Goal: Check status: Verify the current state of an ongoing process or item

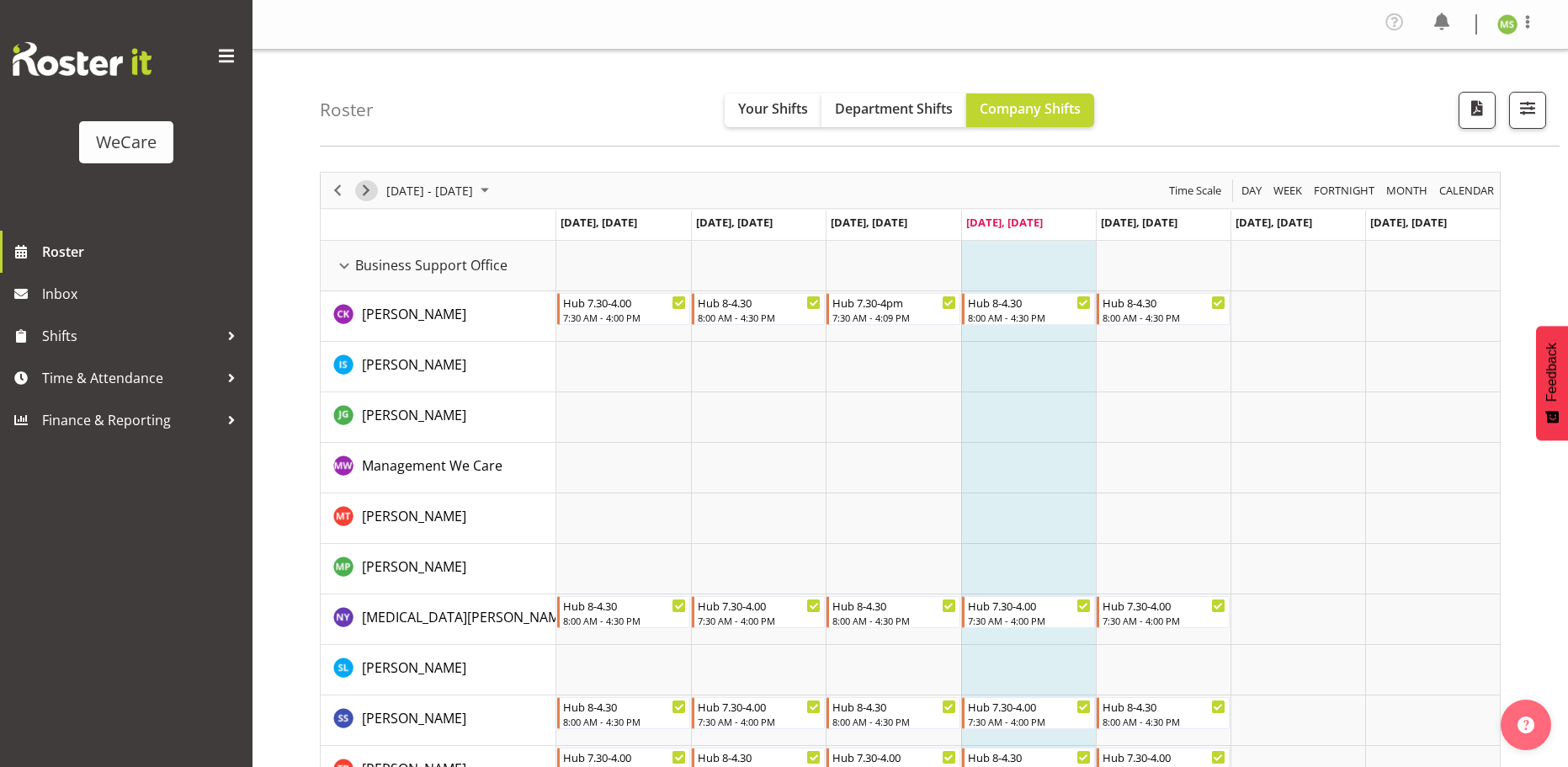
click at [367, 187] on span "Next" at bounding box center [366, 190] width 20 height 21
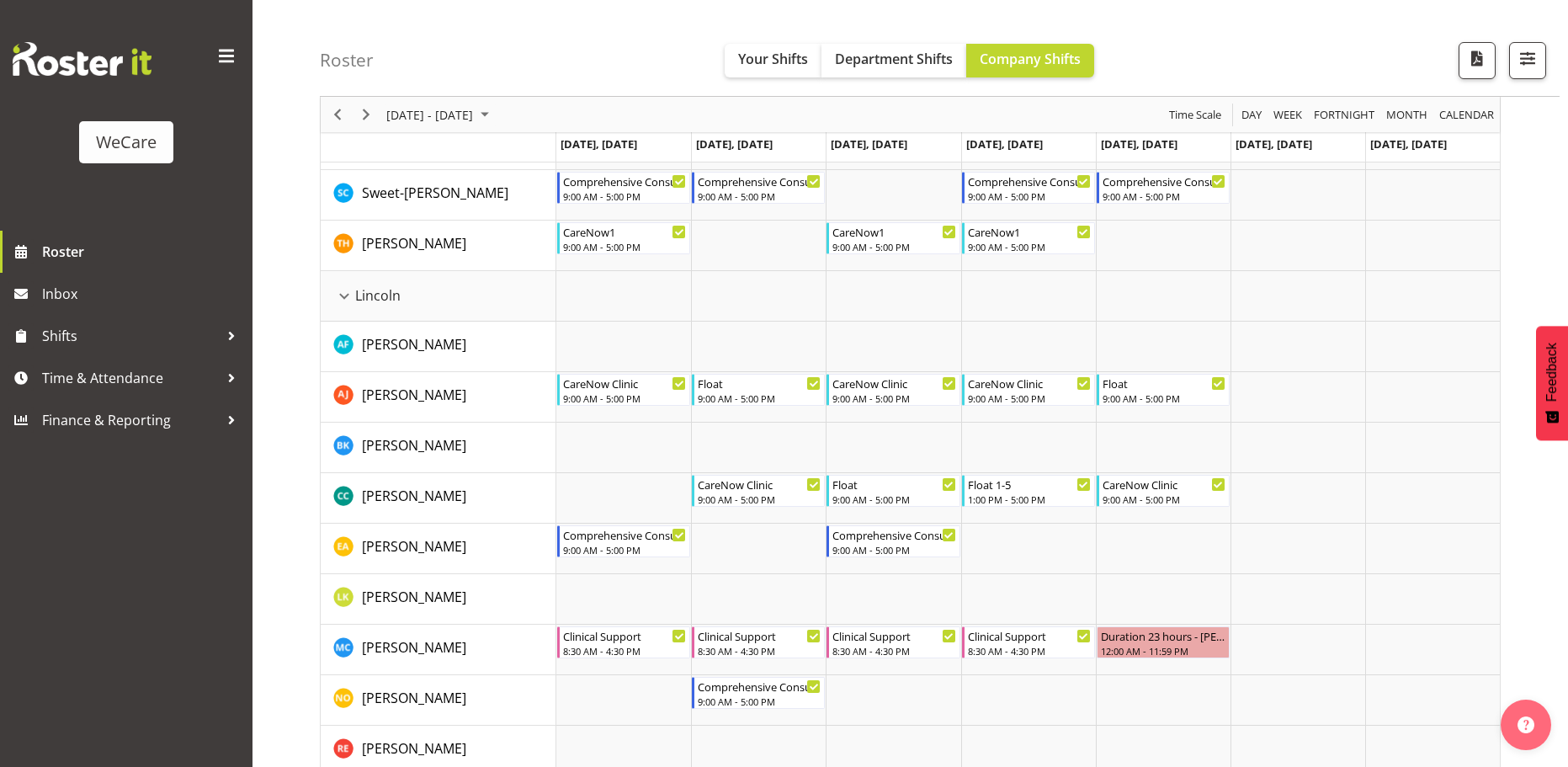
scroll to position [2805, 0]
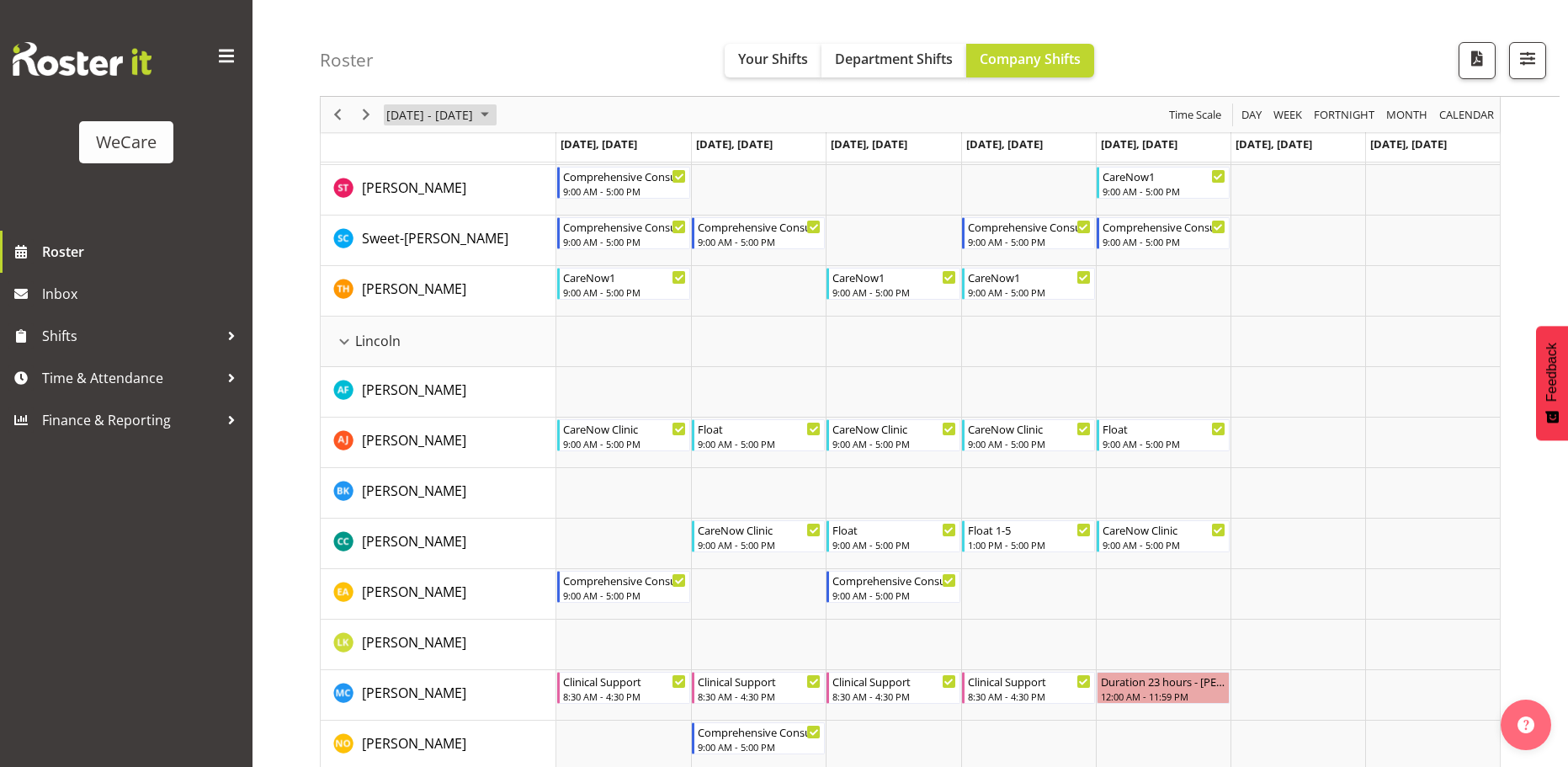
click at [495, 110] on span "September 08 - 14, 2025" at bounding box center [485, 115] width 20 height 21
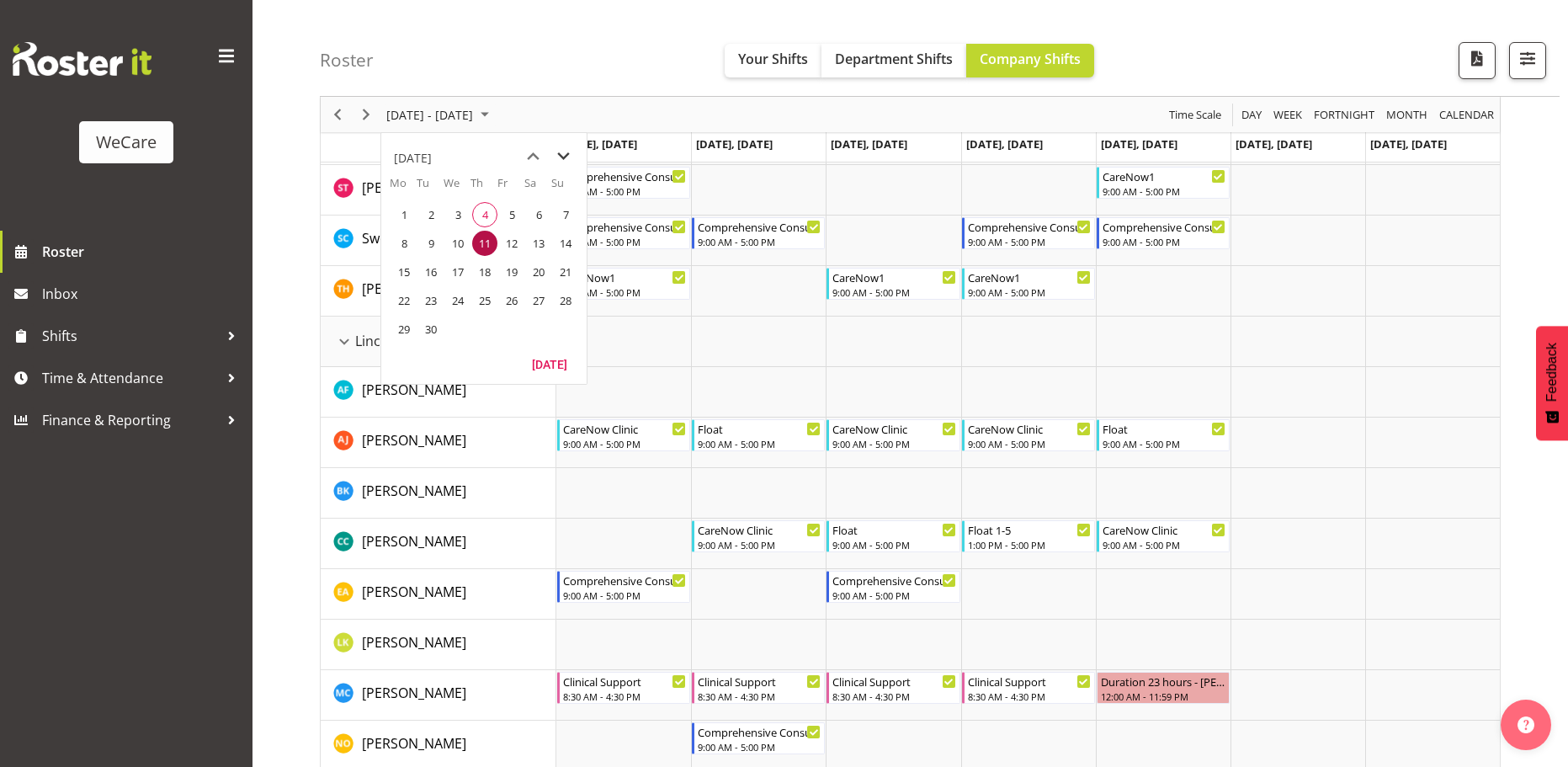
click at [561, 154] on span "next month" at bounding box center [563, 157] width 30 height 31
click at [561, 156] on span "next month" at bounding box center [563, 157] width 30 height 31
click at [539, 214] on span "1" at bounding box center [538, 215] width 25 height 25
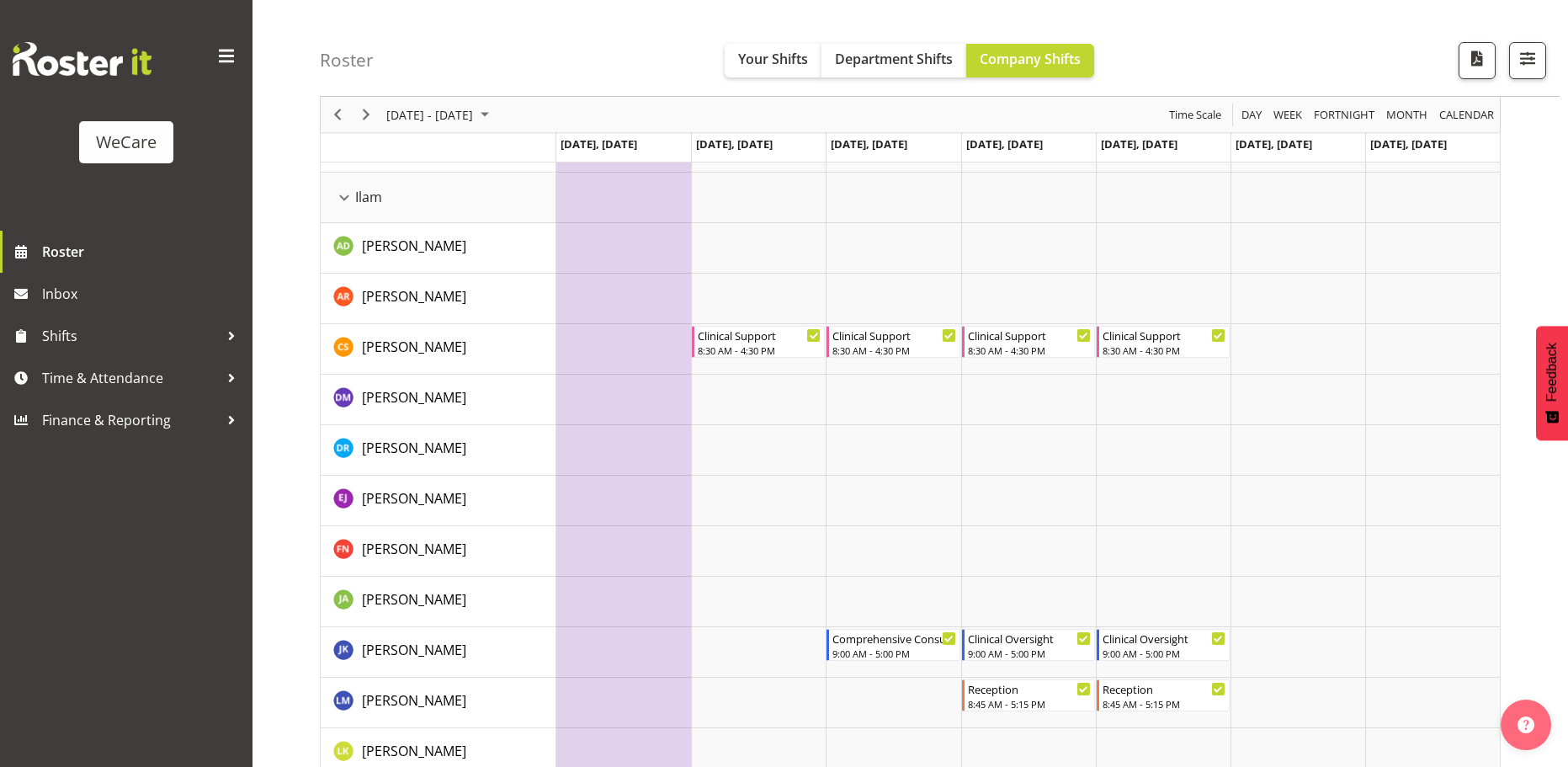
scroll to position [1710, 0]
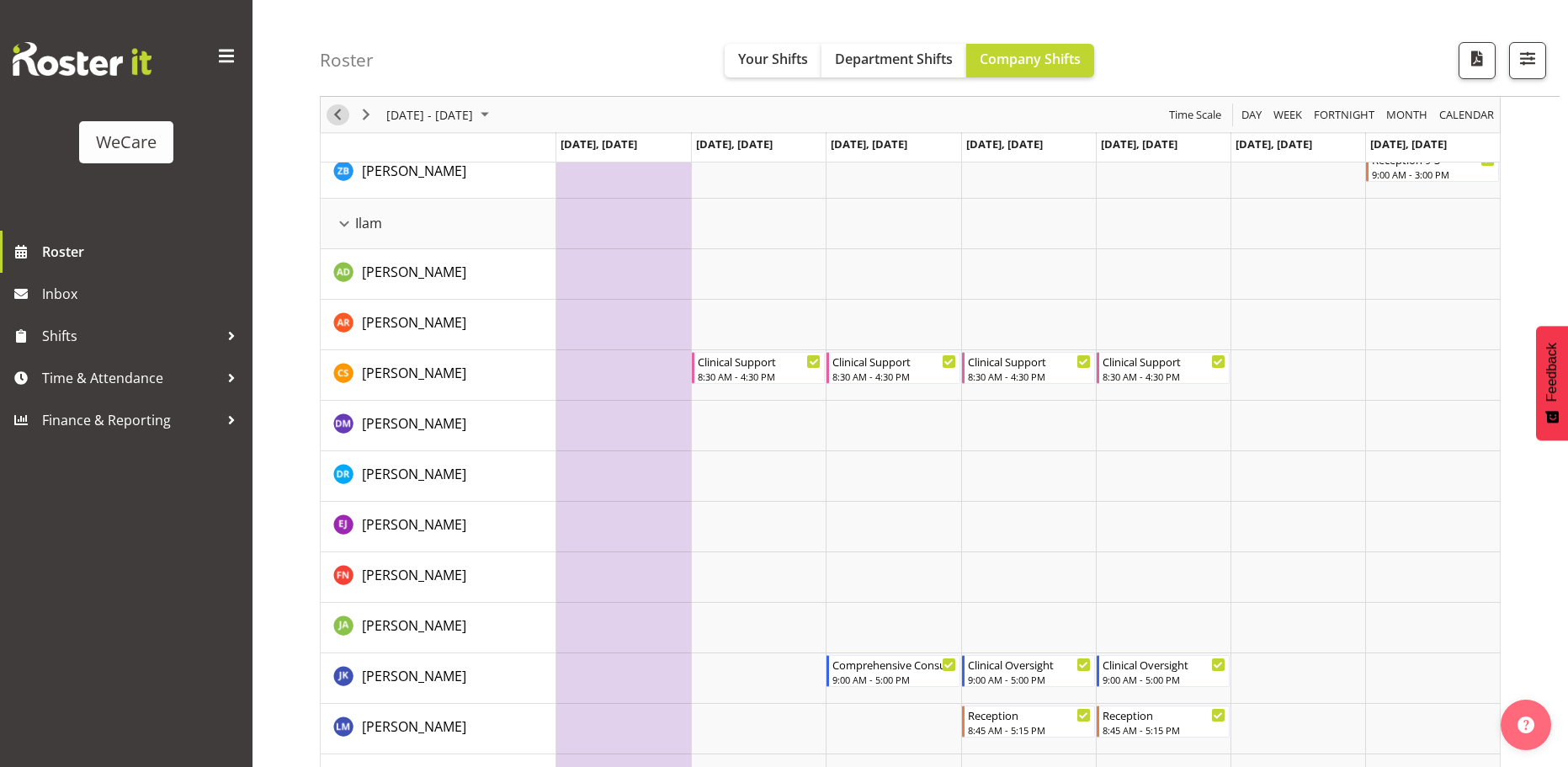
click at [337, 115] on span "Previous" at bounding box center [338, 115] width 20 height 21
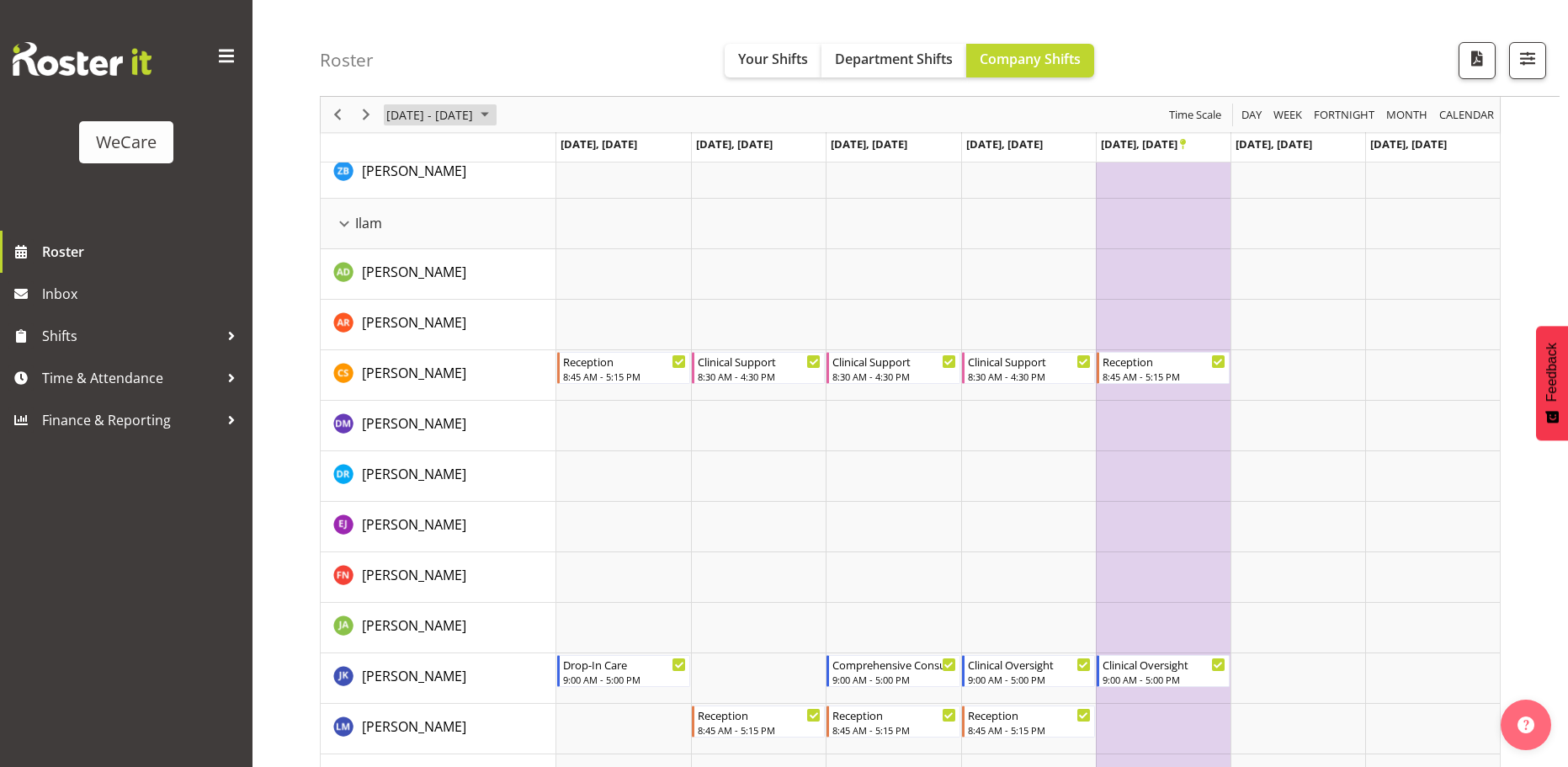
click at [495, 115] on span "October 20 - 26, 2025" at bounding box center [485, 115] width 20 height 21
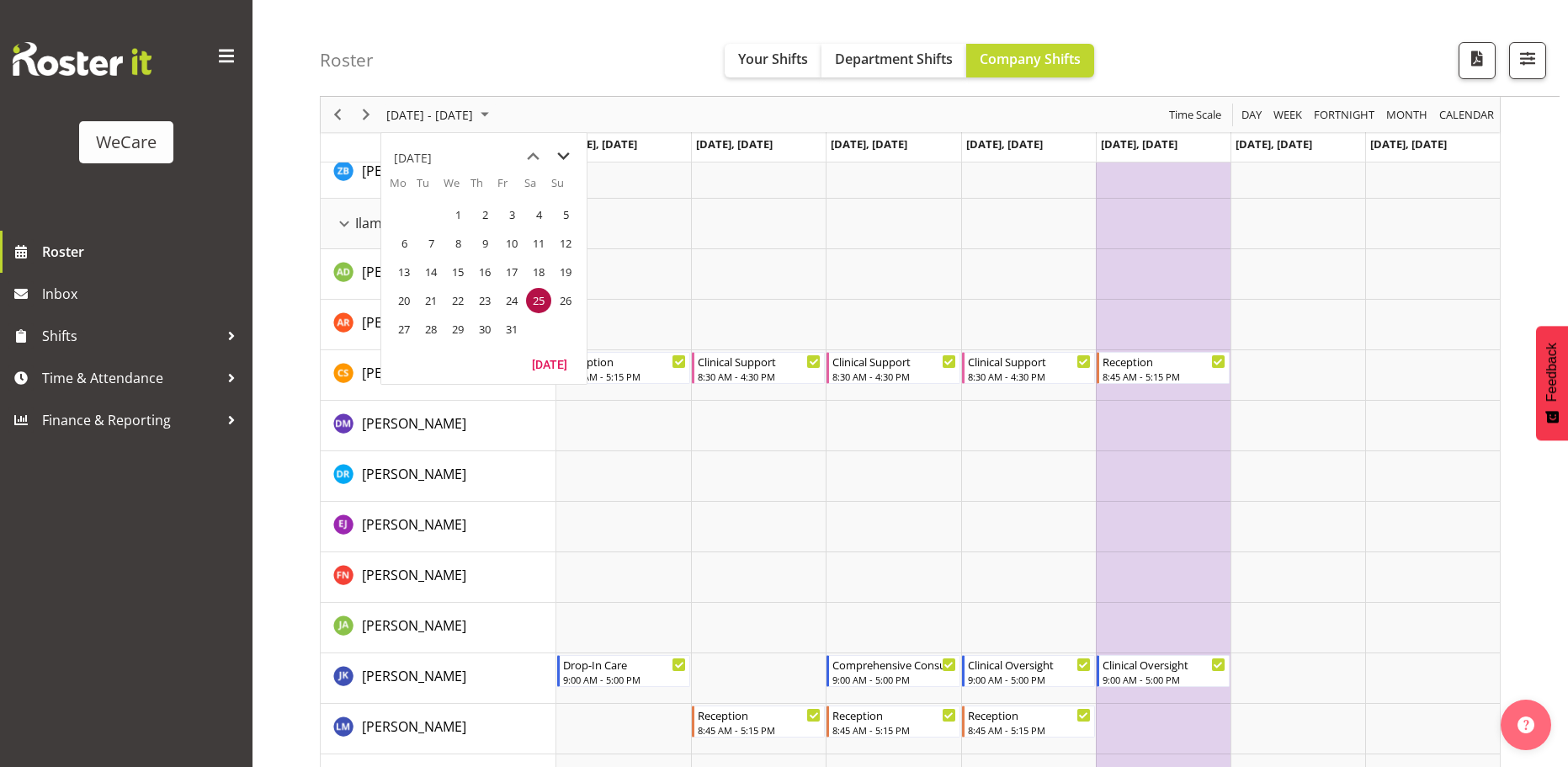
click at [567, 159] on span "next month" at bounding box center [563, 157] width 30 height 31
click at [527, 158] on span "previous month" at bounding box center [533, 157] width 30 height 31
click at [561, 151] on span "next month" at bounding box center [563, 157] width 30 height 31
click at [541, 159] on span "previous month" at bounding box center [533, 157] width 30 height 31
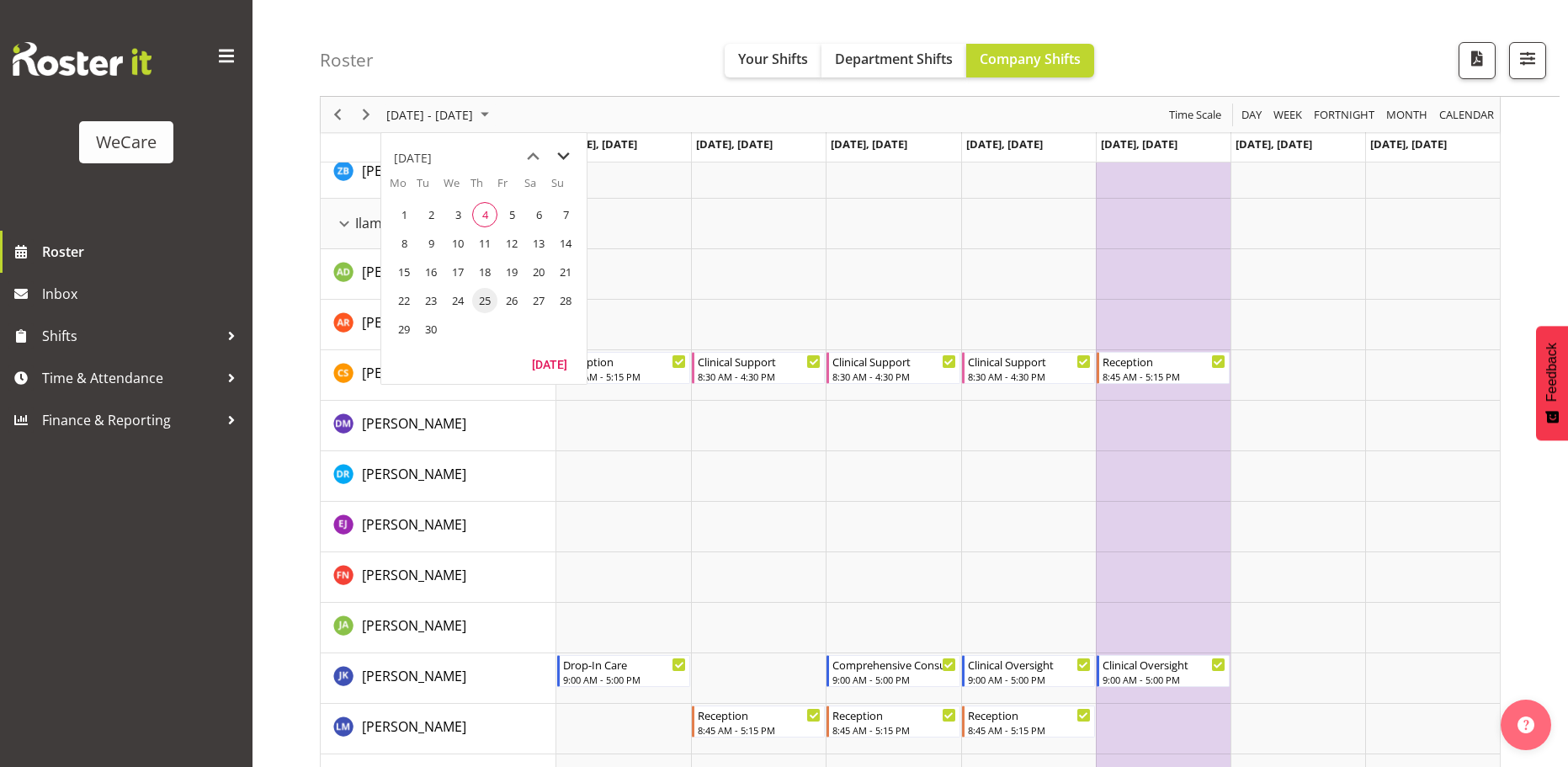
click at [561, 157] on span "next month" at bounding box center [563, 157] width 30 height 31
click at [564, 154] on span "next month" at bounding box center [563, 157] width 30 height 31
click at [563, 154] on span "next month" at bounding box center [563, 157] width 30 height 31
click at [566, 152] on span "next month" at bounding box center [563, 157] width 30 height 31
click at [495, 119] on span "October 20 - 26, 2025" at bounding box center [485, 115] width 20 height 21
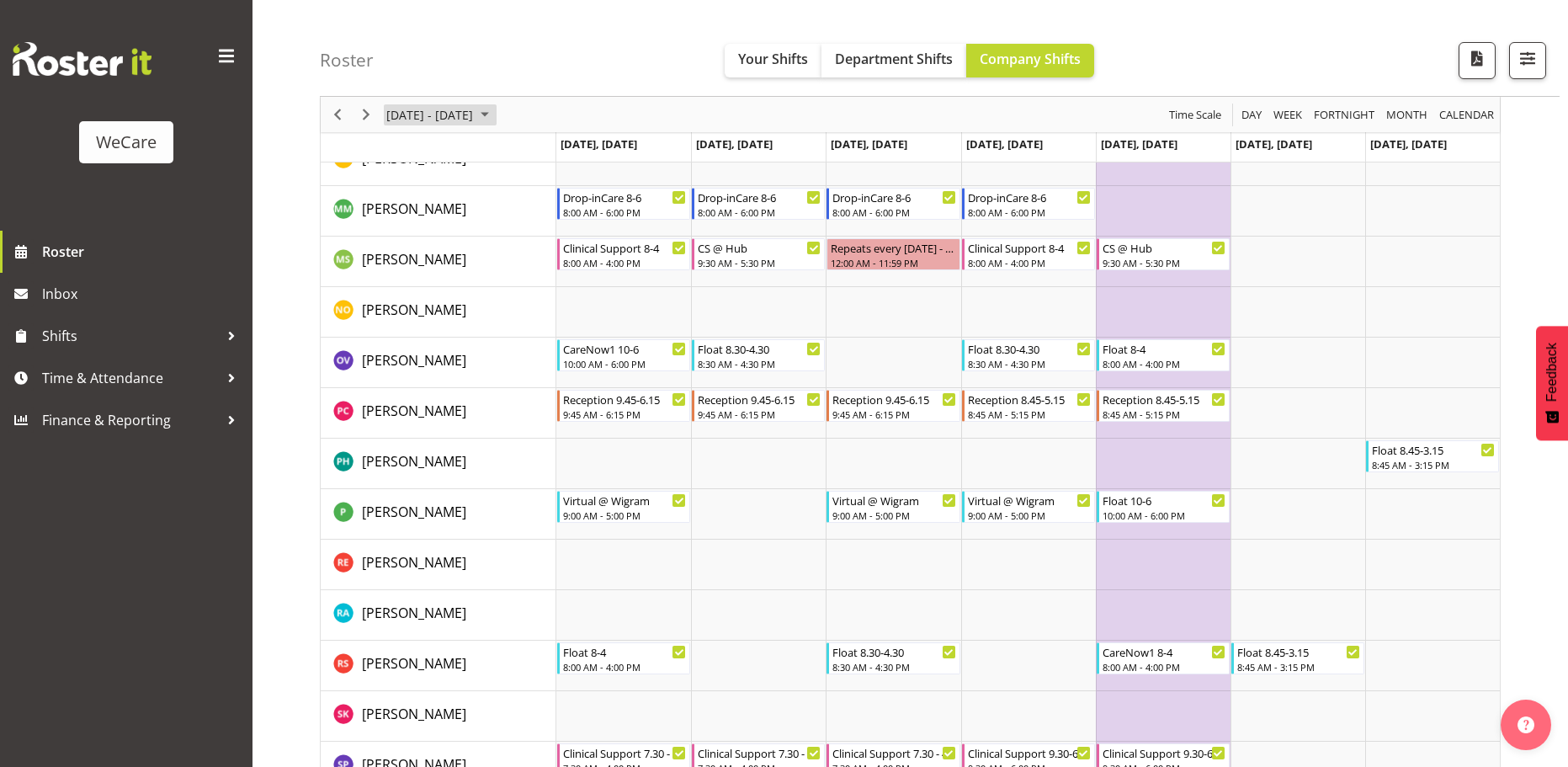
scroll to position [5892, 0]
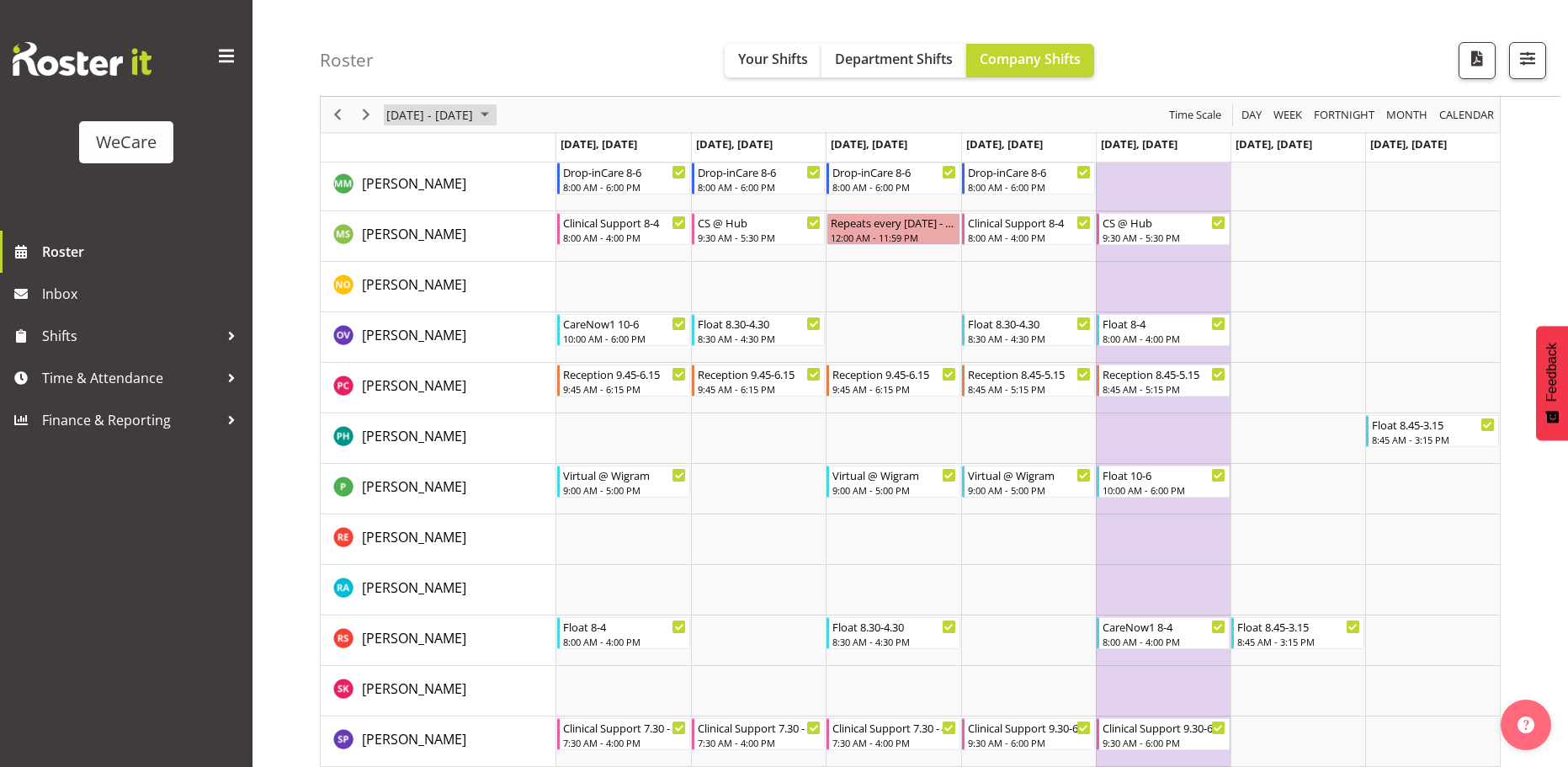
click at [495, 111] on span "October 20 - 26, 2025" at bounding box center [485, 115] width 20 height 21
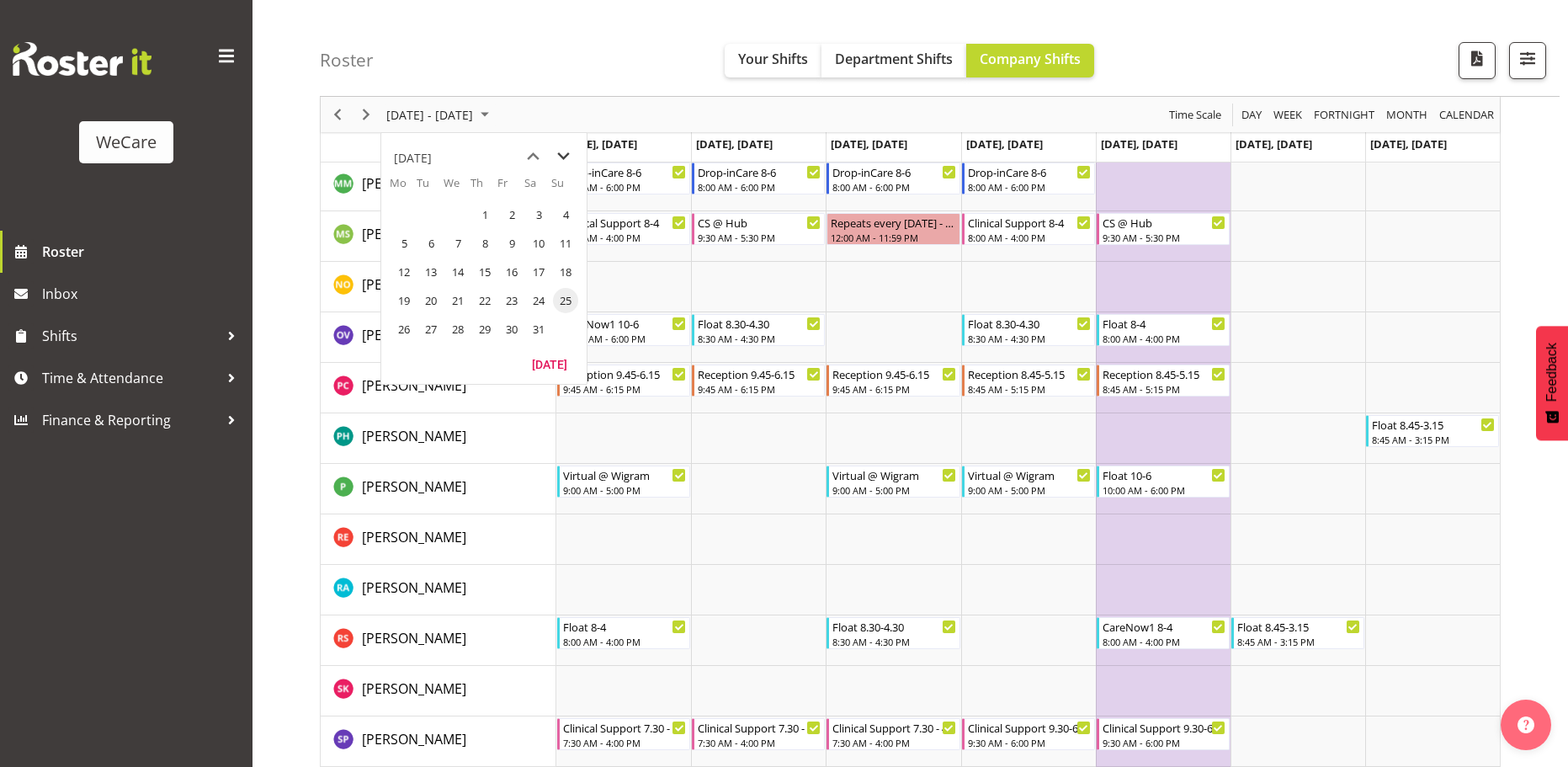
click at [570, 151] on span "next month" at bounding box center [563, 157] width 30 height 31
click at [538, 149] on span "previous month" at bounding box center [533, 157] width 30 height 31
click at [561, 154] on span "next month" at bounding box center [563, 157] width 30 height 31
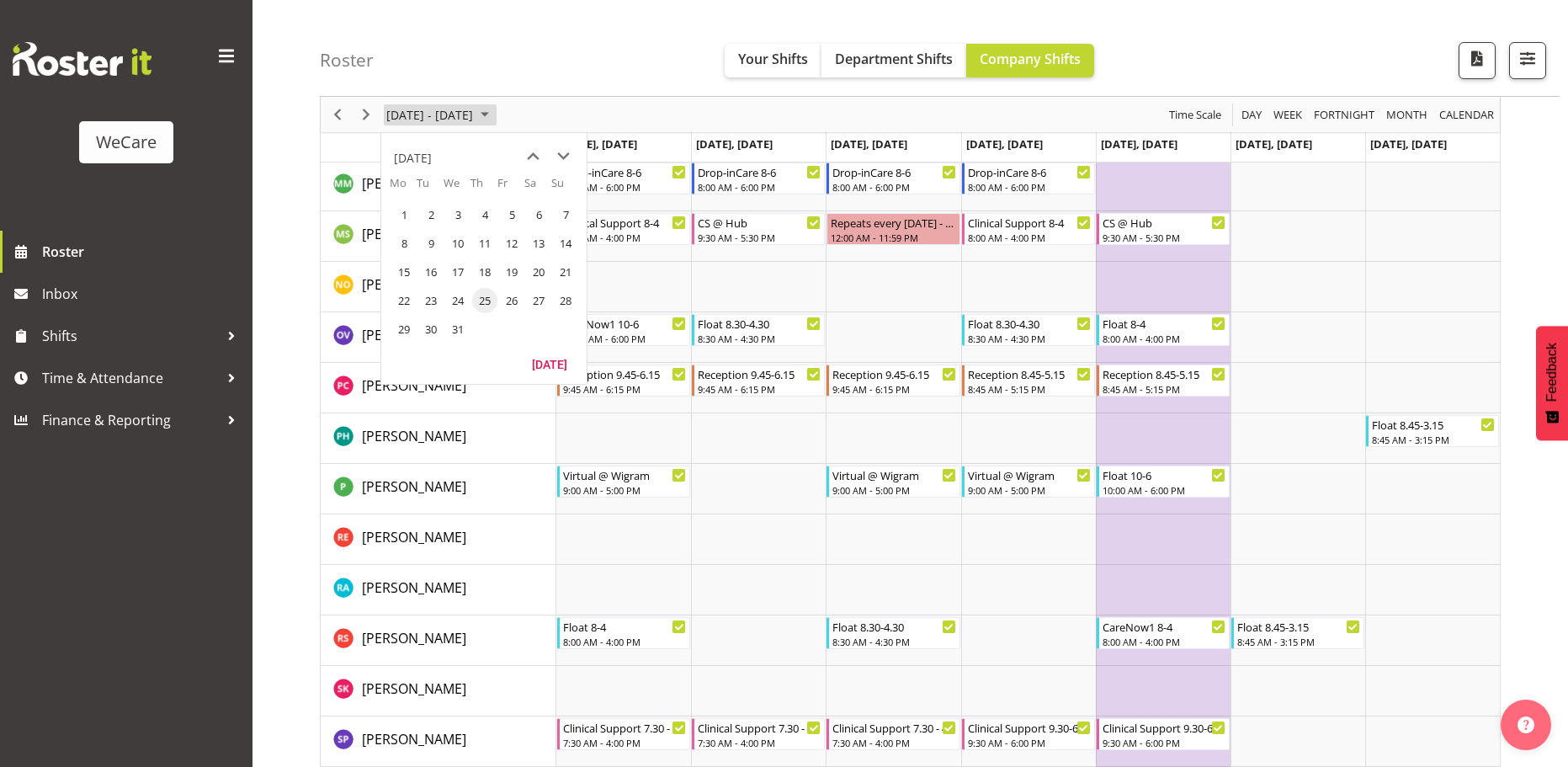
click at [495, 110] on span "October 20 - 26, 2025" at bounding box center [485, 115] width 20 height 21
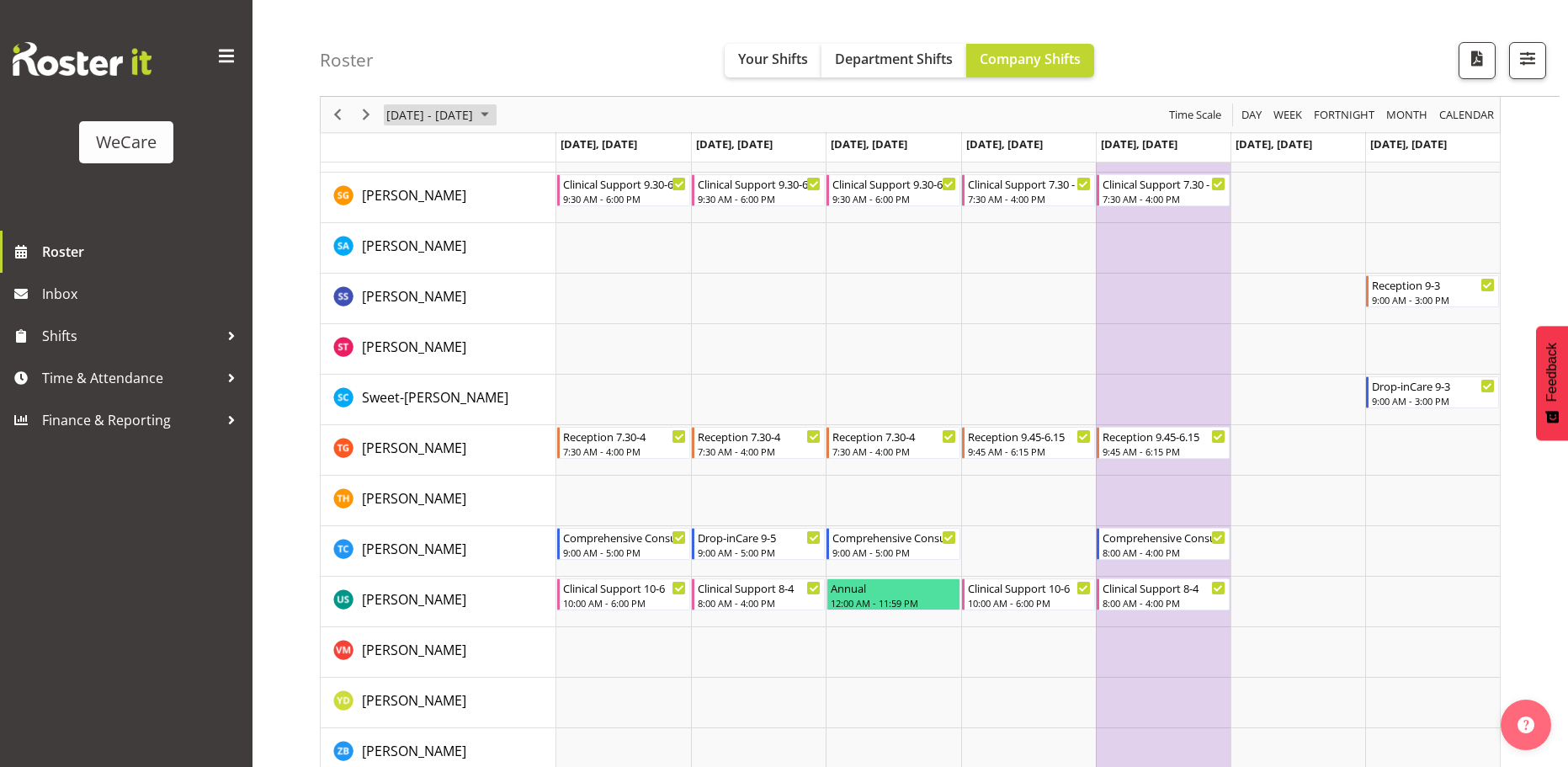
scroll to position [6562, 0]
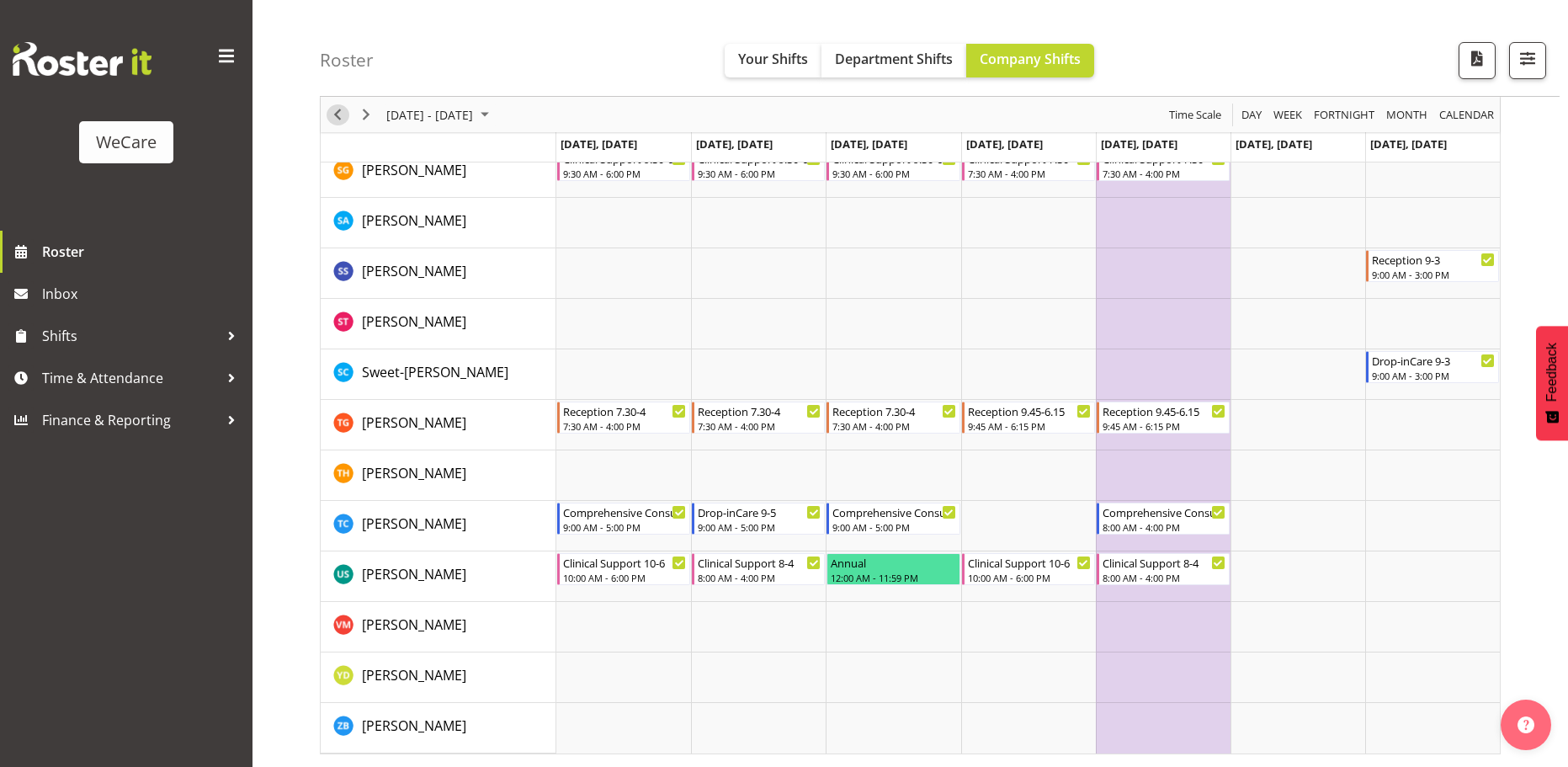
click at [339, 115] on span "Previous" at bounding box center [338, 115] width 20 height 21
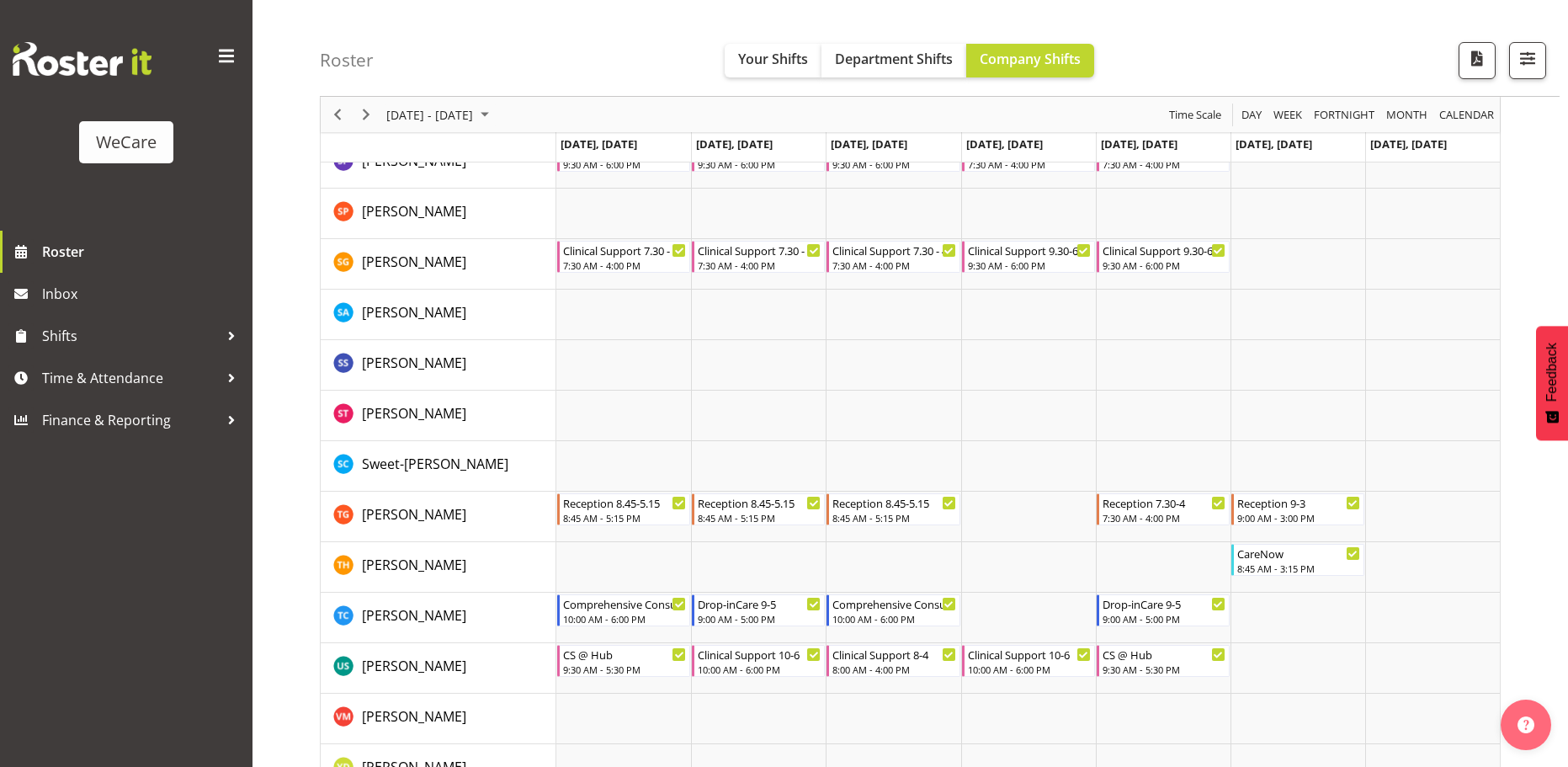
scroll to position [6562, 0]
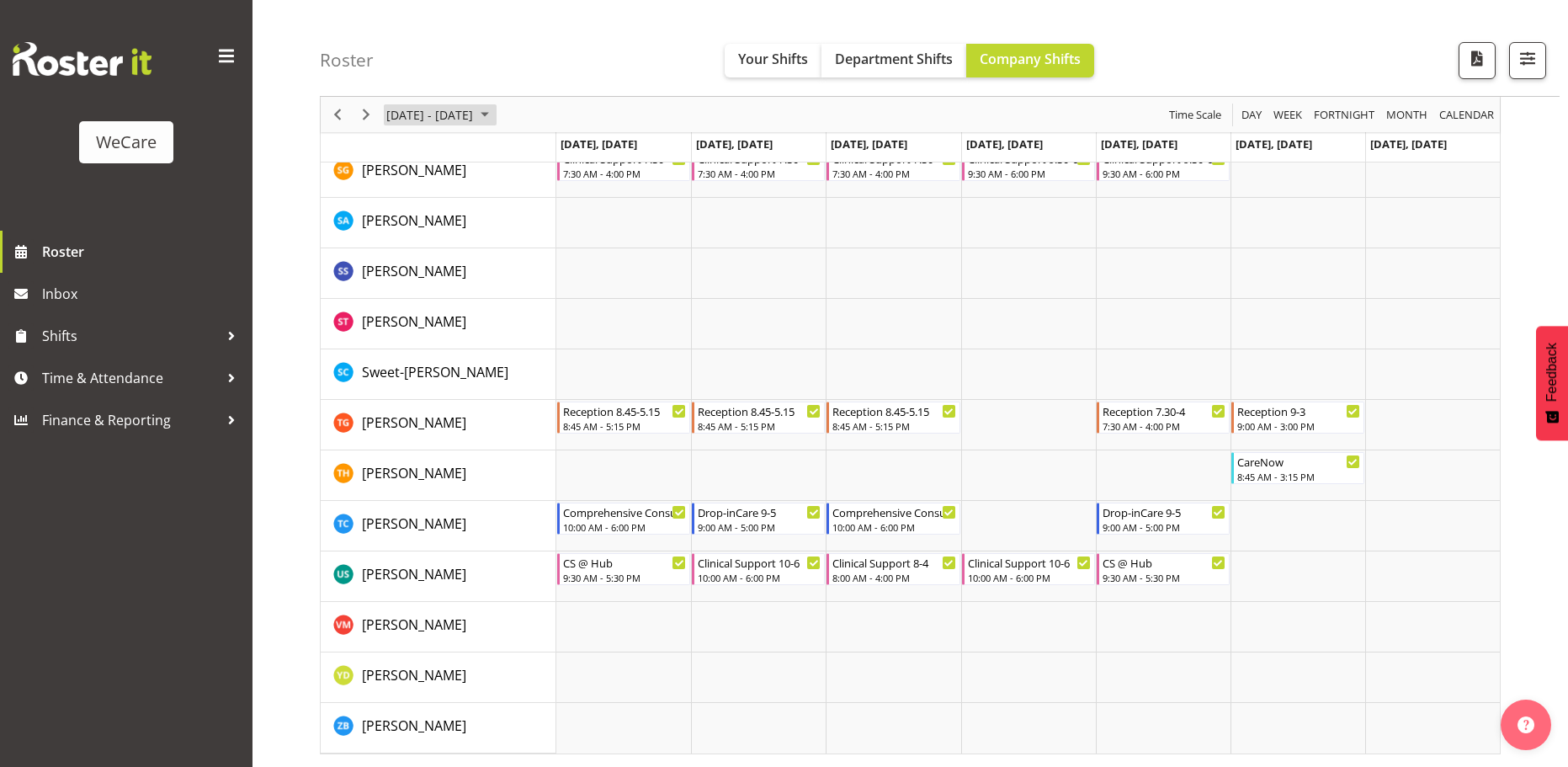
click at [495, 116] on span "October 13 - 19, 2025" at bounding box center [485, 115] width 20 height 21
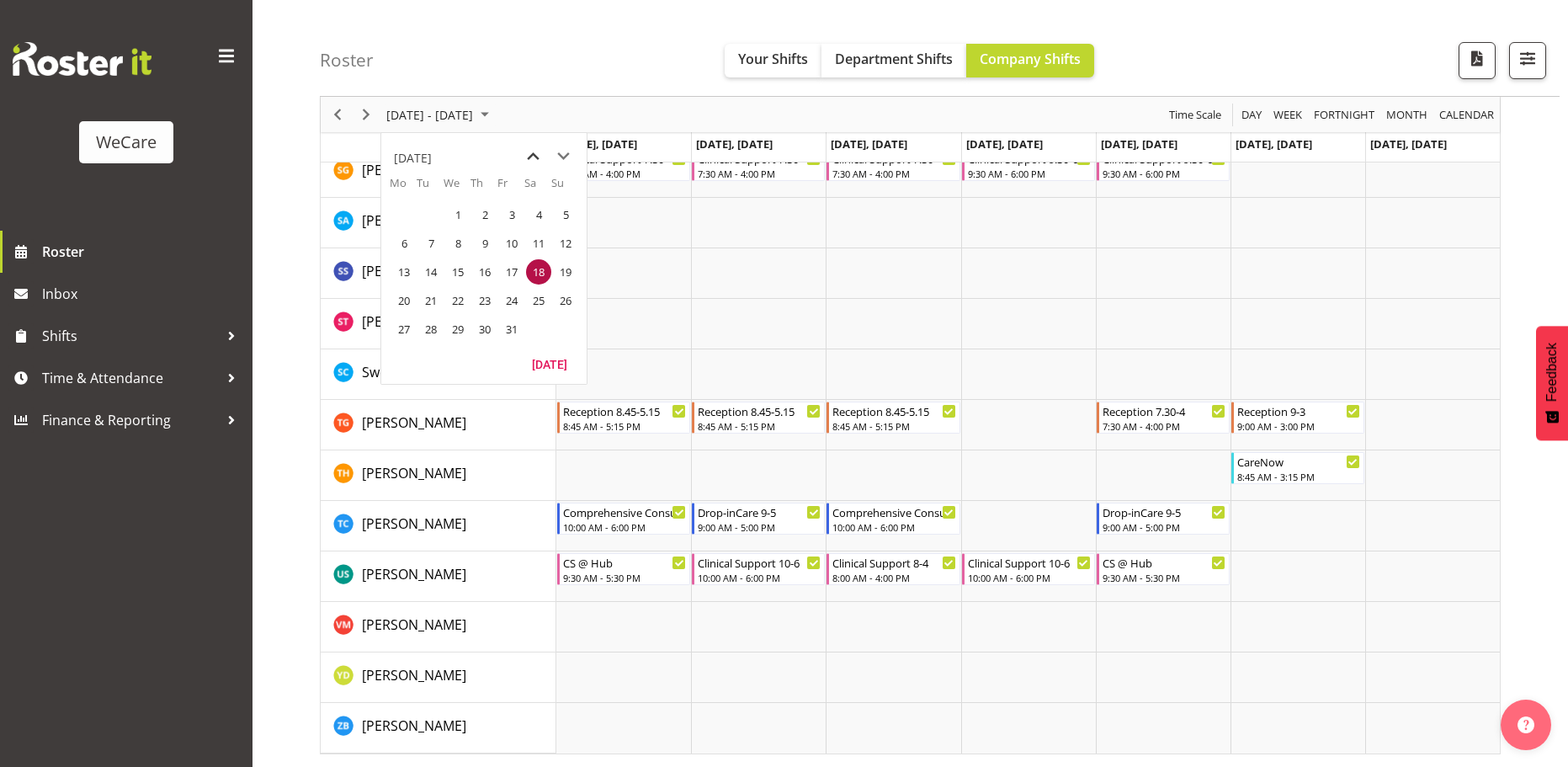
click at [529, 154] on span "previous month" at bounding box center [533, 157] width 30 height 31
click at [484, 265] on span "18" at bounding box center [485, 272] width 25 height 25
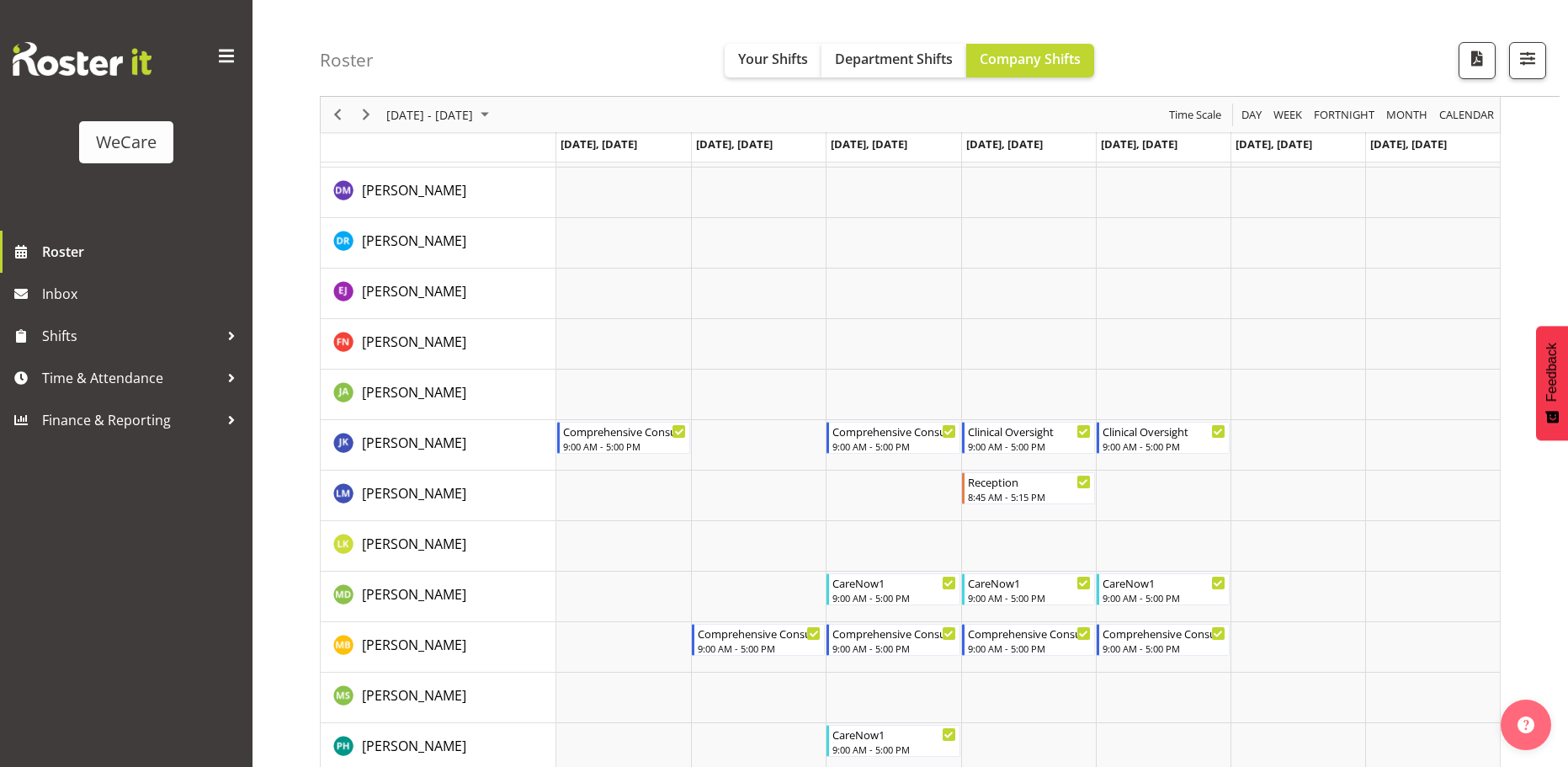
scroll to position [1929, 0]
